Goal: Information Seeking & Learning: Compare options

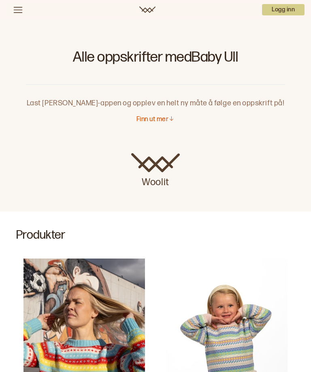
click at [311, 33] on div "Alle oppskrifter med Baby [PERSON_NAME] Last ned Woolit-appen og opplev en helt…" at bounding box center [155, 106] width 311 height 212
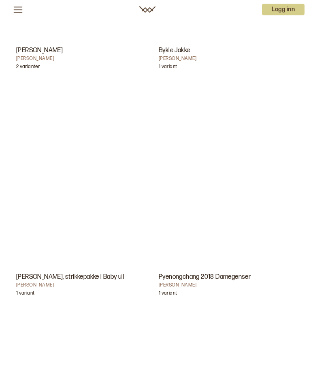
scroll to position [4523, 0]
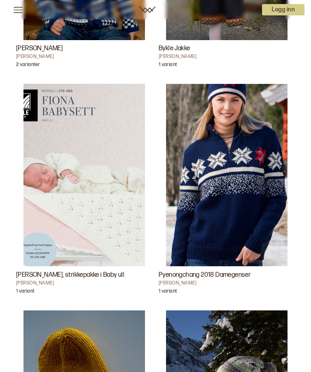
click at [99, 204] on img "Fiona babysett, strikkepakke i Baby ull" at bounding box center [85, 175] width 122 height 183
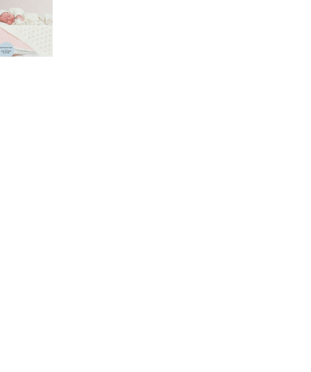
scroll to position [22, 0]
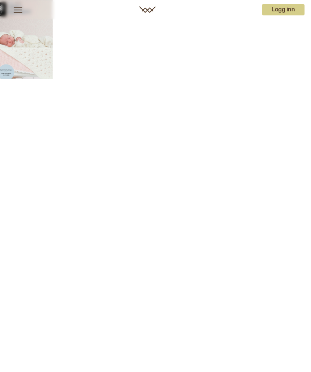
click at [36, 52] on img at bounding box center [26, 39] width 53 height 79
click at [23, 43] on img at bounding box center [26, 39] width 53 height 79
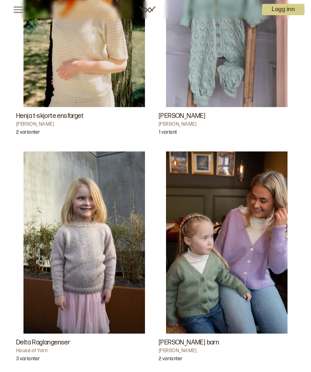
scroll to position [2414, 0]
click at [257, 281] on img "Cornelia jakke barn" at bounding box center [227, 242] width 122 height 183
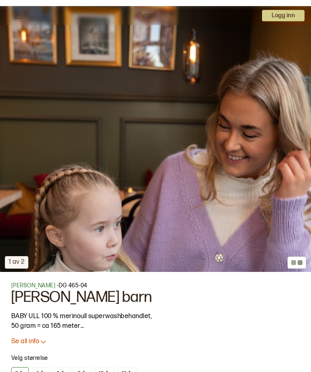
scroll to position [195, 0]
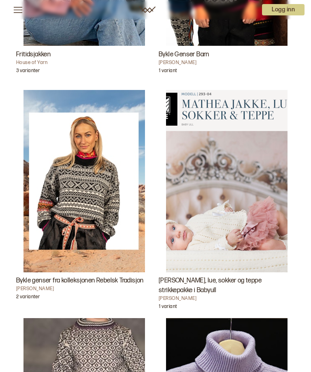
scroll to position [3836, 0]
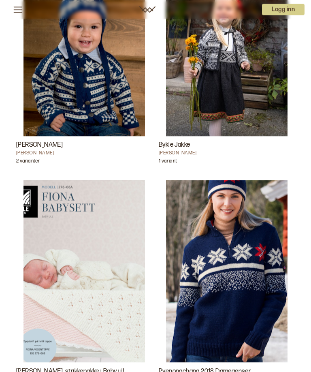
click at [99, 297] on img "Fiona babysett, strikkepakke i Baby ull" at bounding box center [85, 271] width 122 height 183
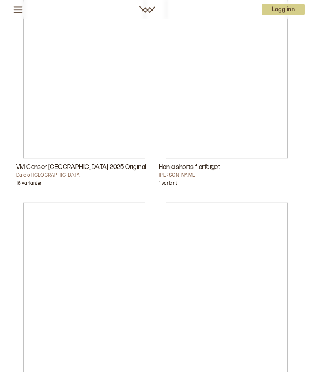
scroll to position [3269, 0]
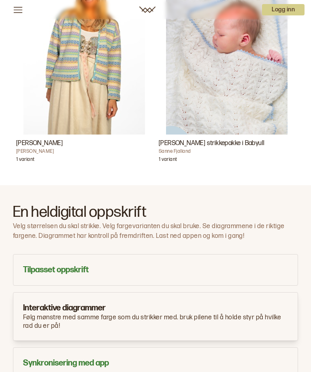
scroll to position [531, 0]
